Goal: Task Accomplishment & Management: Use online tool/utility

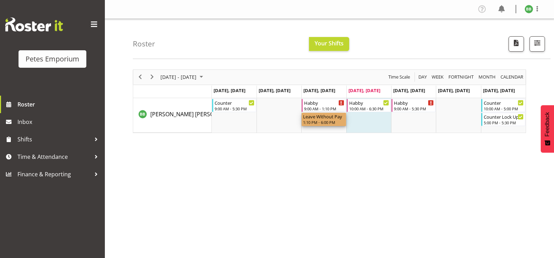
click at [326, 120] on div "Leave Without Pay" at bounding box center [323, 116] width 41 height 7
click at [326, 107] on div "9:00 AM - 1:10 PM" at bounding box center [324, 109] width 40 height 6
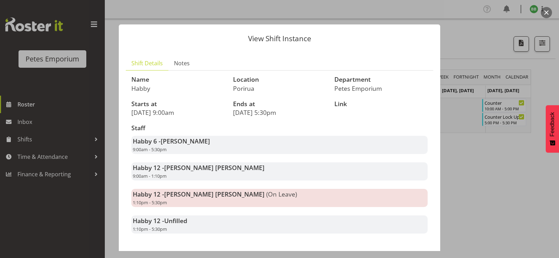
click at [467, 162] on div at bounding box center [279, 129] width 559 height 258
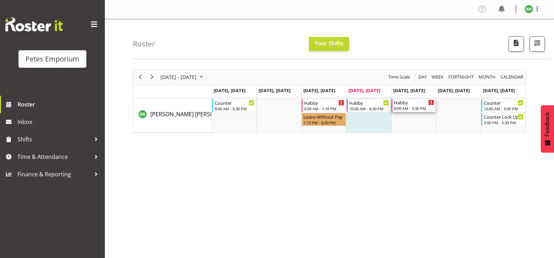
click at [411, 107] on div "9:00 AM - 5:30 PM" at bounding box center [414, 109] width 40 height 6
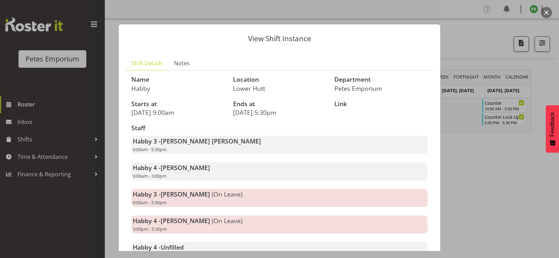
click at [475, 175] on div at bounding box center [279, 129] width 559 height 258
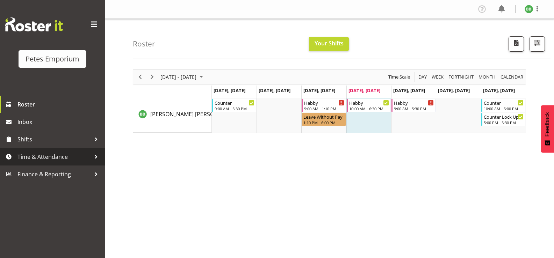
click at [31, 157] on span "Time & Attendance" at bounding box center [53, 157] width 73 height 10
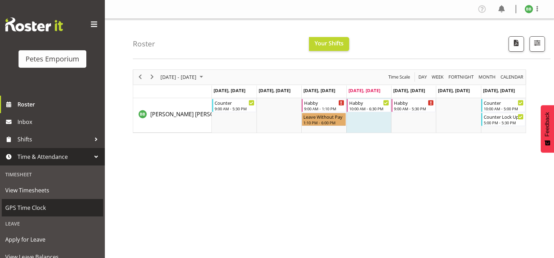
click at [38, 217] on link "GPS Time Clock" at bounding box center [52, 207] width 101 height 17
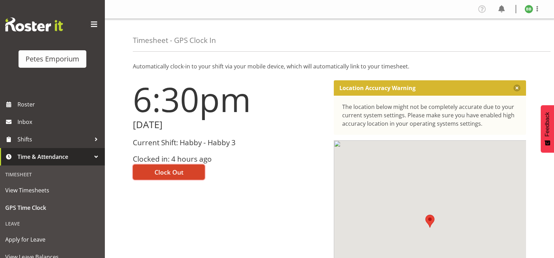
click at [151, 176] on button "Clock Out" at bounding box center [169, 172] width 72 height 15
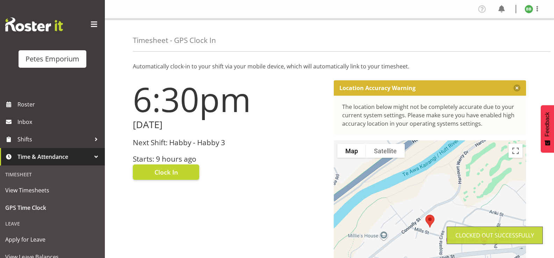
click at [525, 9] on img at bounding box center [529, 9] width 8 height 8
click at [500, 36] on link "Log Out" at bounding box center [507, 36] width 67 height 13
